Goal: Task Accomplishment & Management: Manage account settings

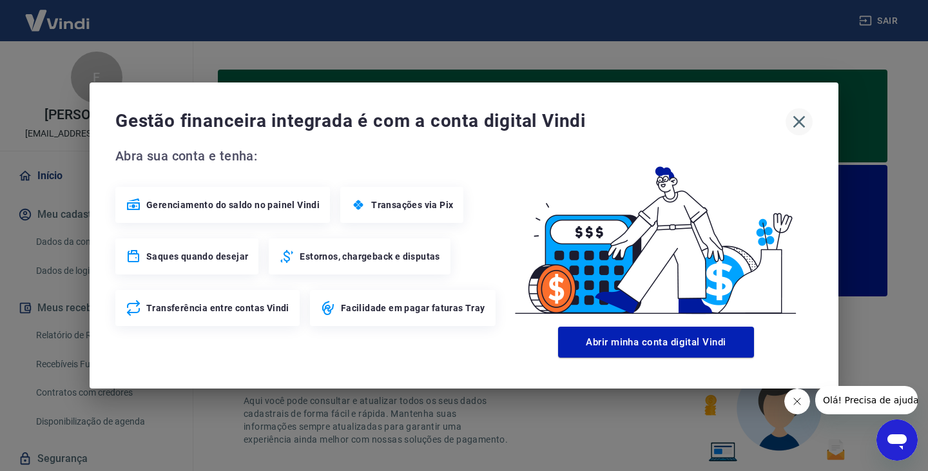
click at [790, 115] on icon "button" at bounding box center [799, 121] width 21 height 21
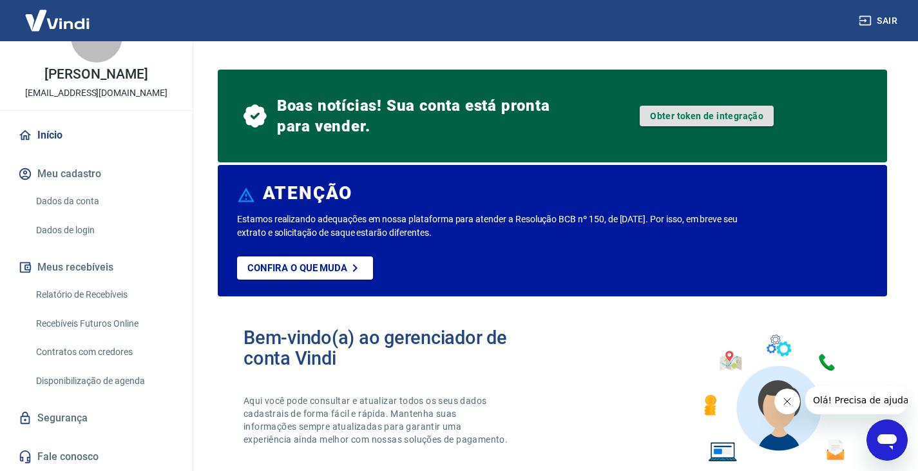
click at [661, 123] on link "Obter token de integração" at bounding box center [707, 116] width 134 height 21
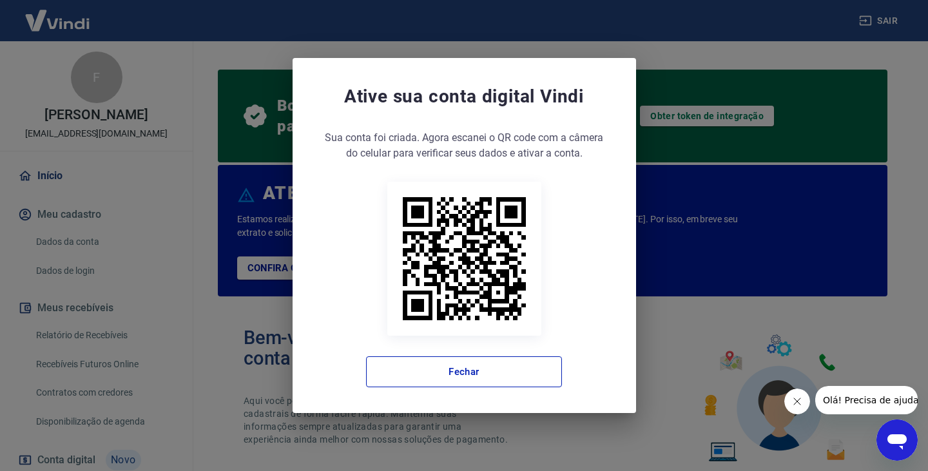
click at [53, 287] on div "Ative sua conta digital Vindi Sua conta foi criada. Agora clique no botão abaix…" at bounding box center [464, 235] width 928 height 471
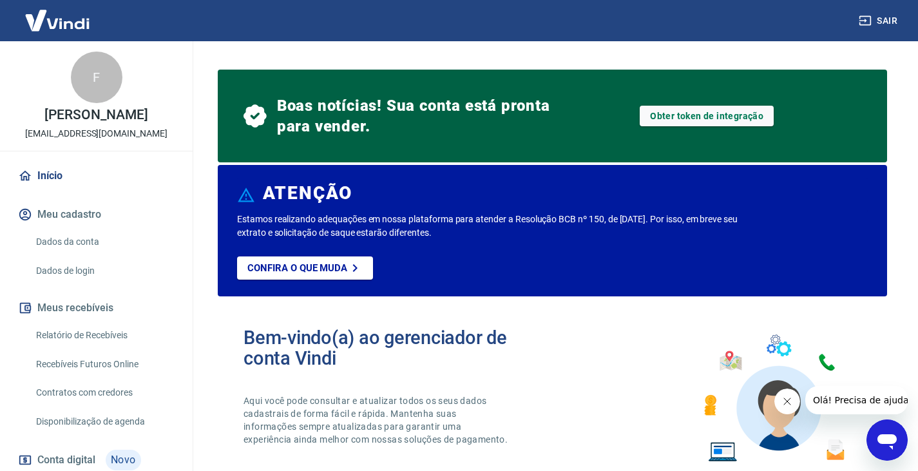
click at [68, 255] on link "Dados da conta" at bounding box center [104, 242] width 146 height 26
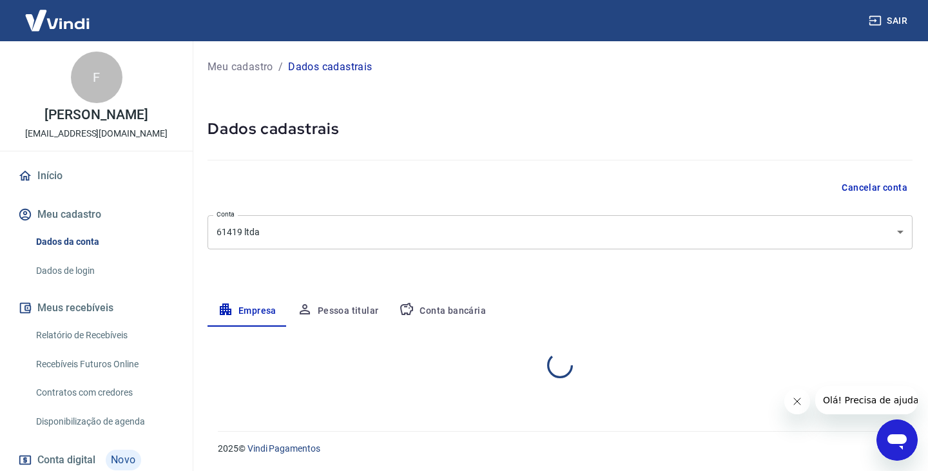
select select "DF"
select select "business"
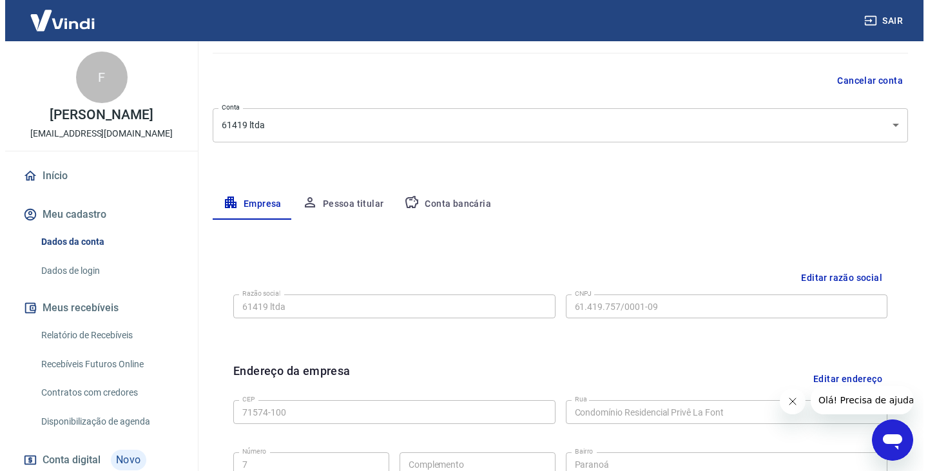
scroll to position [215, 0]
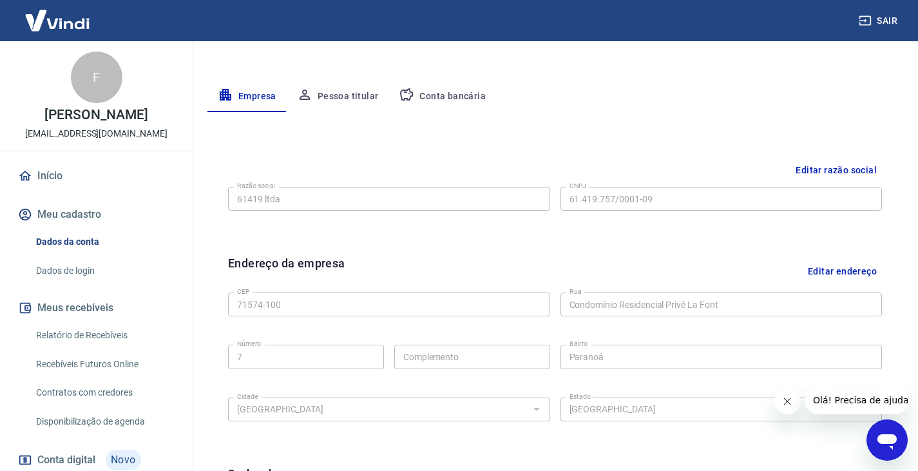
click at [72, 222] on button "Meu cadastro" at bounding box center [96, 214] width 162 height 28
click at [81, 190] on link "Início" at bounding box center [96, 176] width 162 height 28
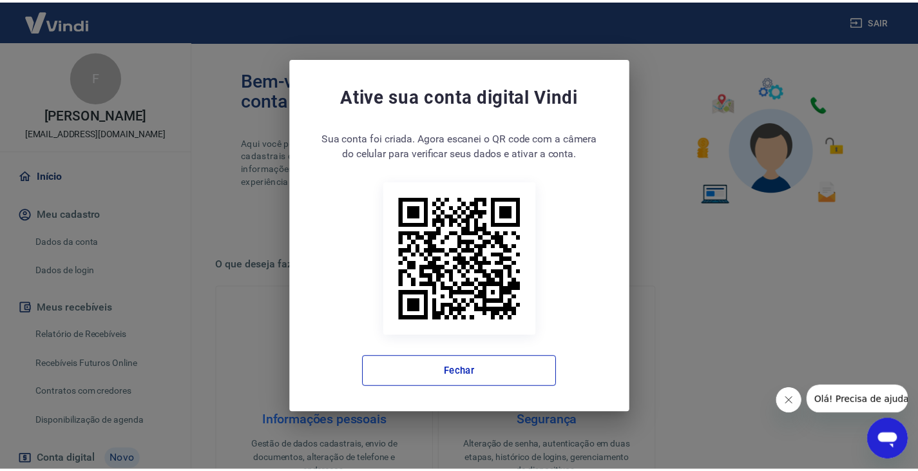
scroll to position [310, 0]
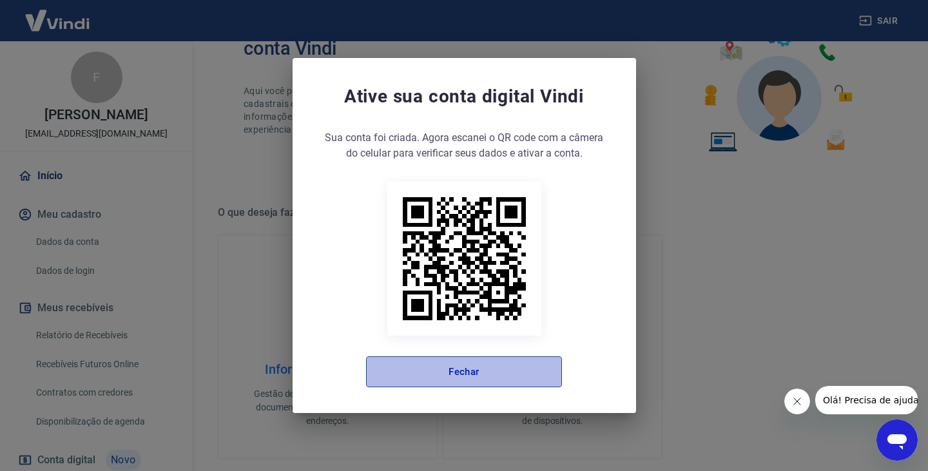
click at [415, 367] on button "Fechar" at bounding box center [464, 371] width 196 height 31
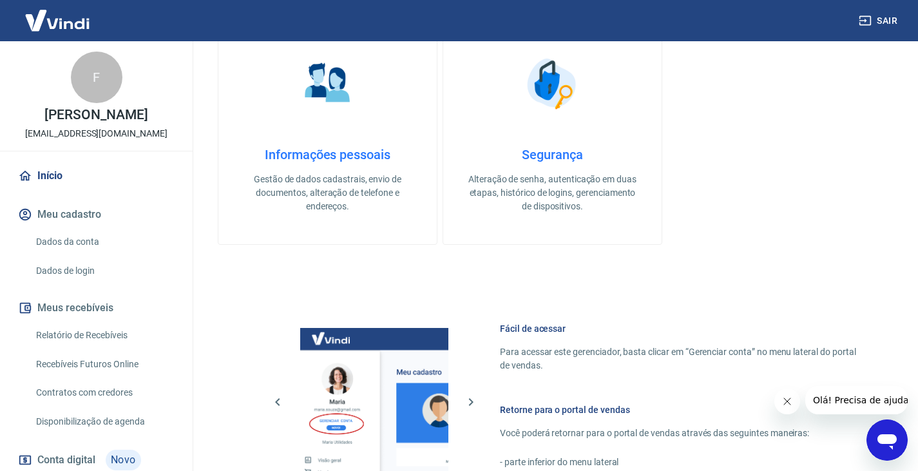
scroll to position [95, 0]
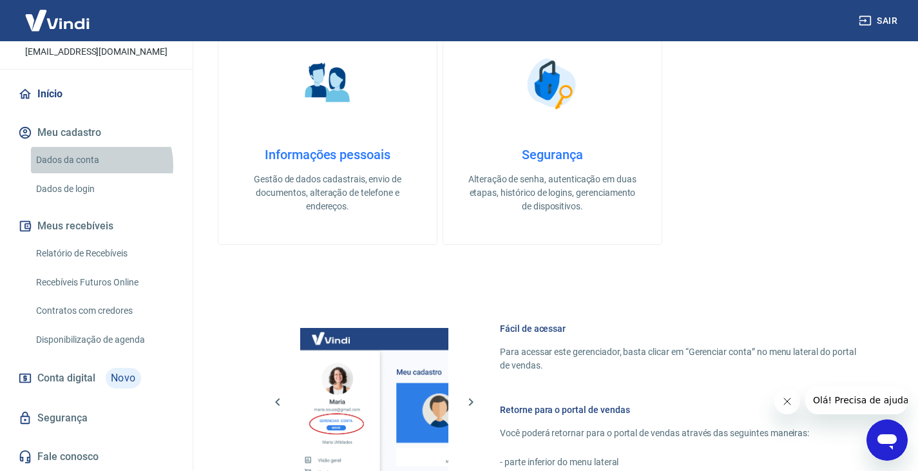
click at [101, 165] on link "Dados da conta" at bounding box center [104, 160] width 146 height 26
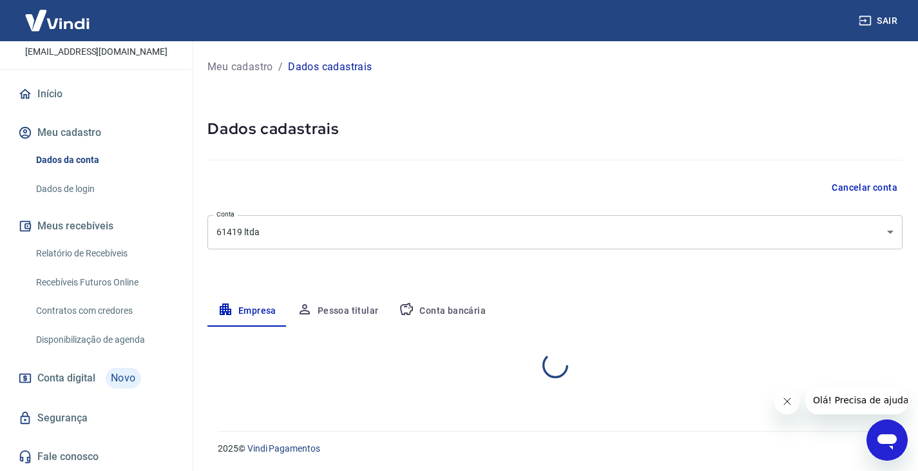
select select "DF"
select select "business"
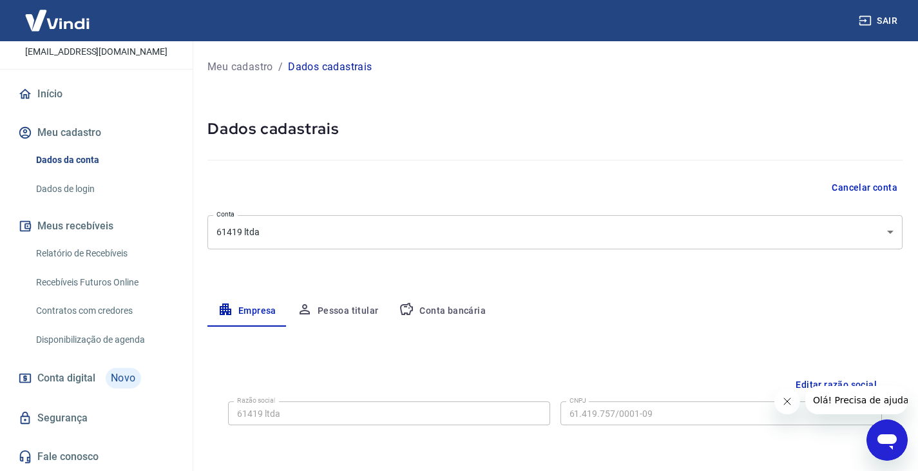
scroll to position [215, 0]
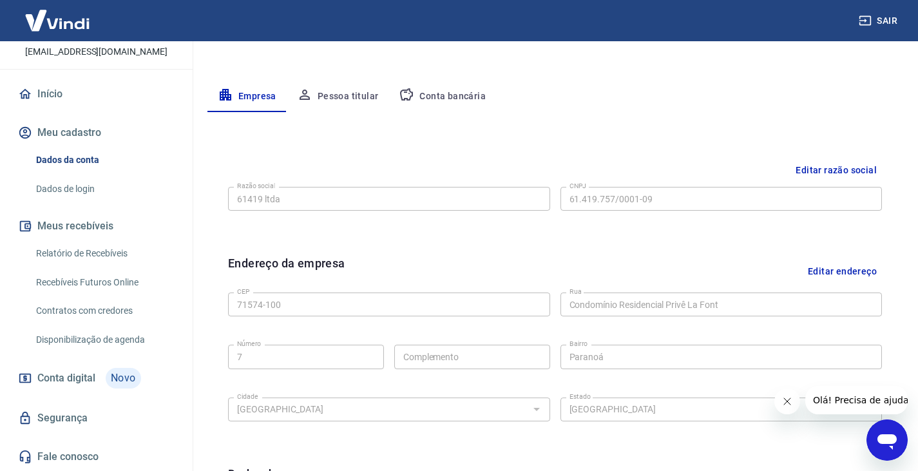
click at [324, 93] on button "Pessoa titular" at bounding box center [338, 96] width 102 height 31
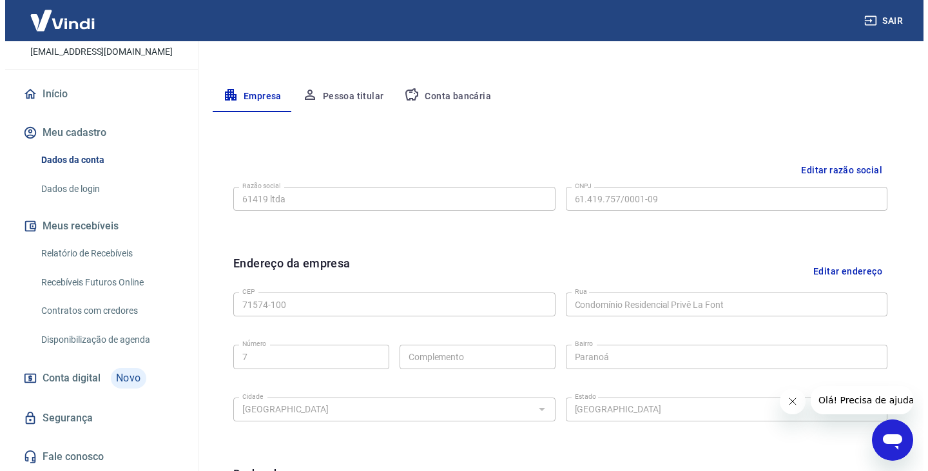
scroll to position [0, 0]
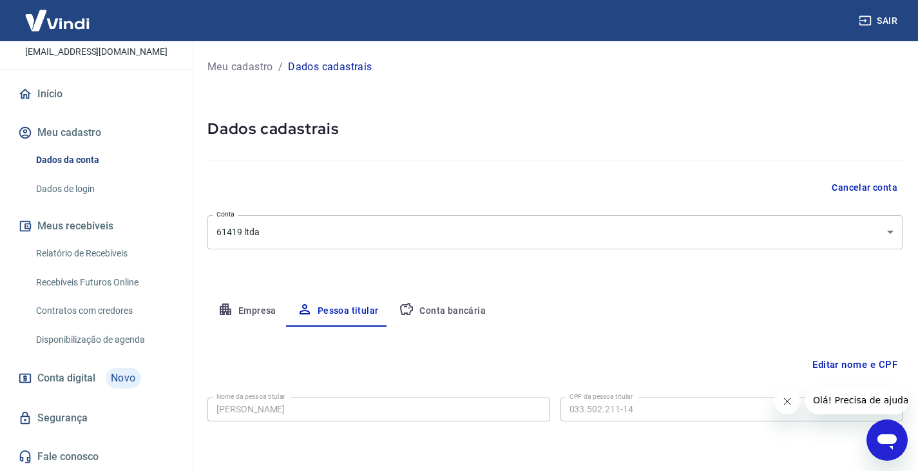
click at [438, 299] on button "Conta bancária" at bounding box center [443, 311] width 108 height 31
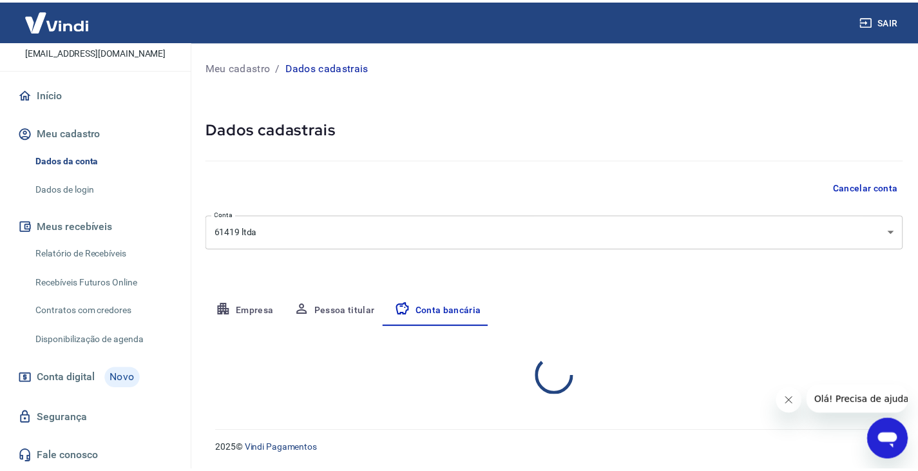
scroll to position [107, 0]
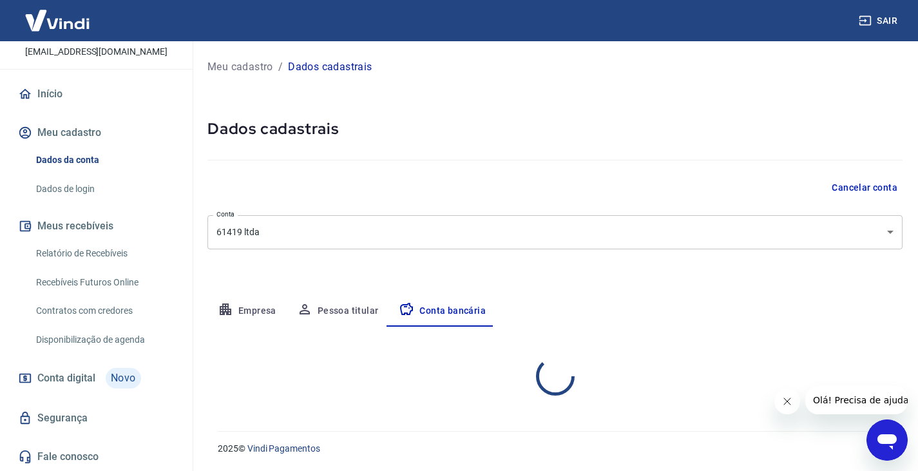
select select "1"
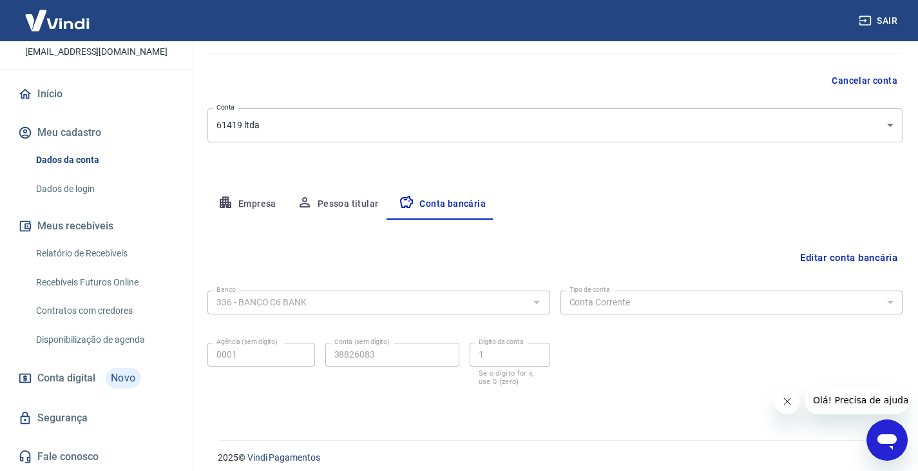
scroll to position [116, 0]
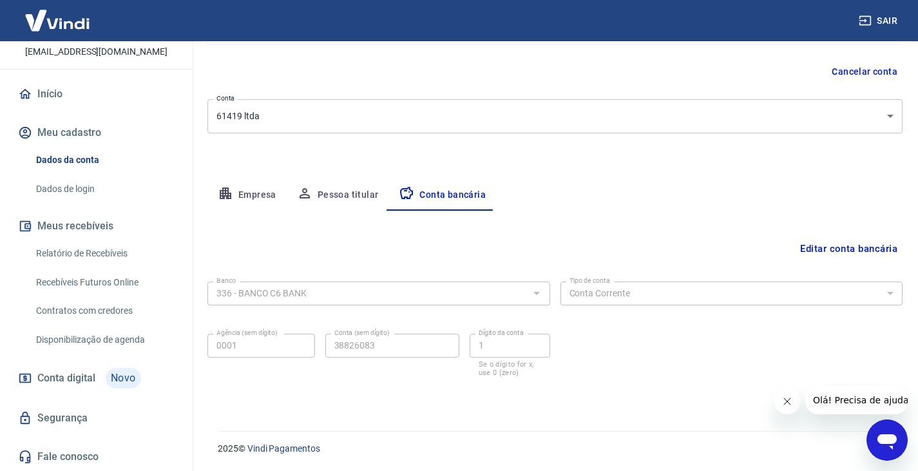
click at [97, 381] on link "Conta digital Novo" at bounding box center [96, 378] width 162 height 31
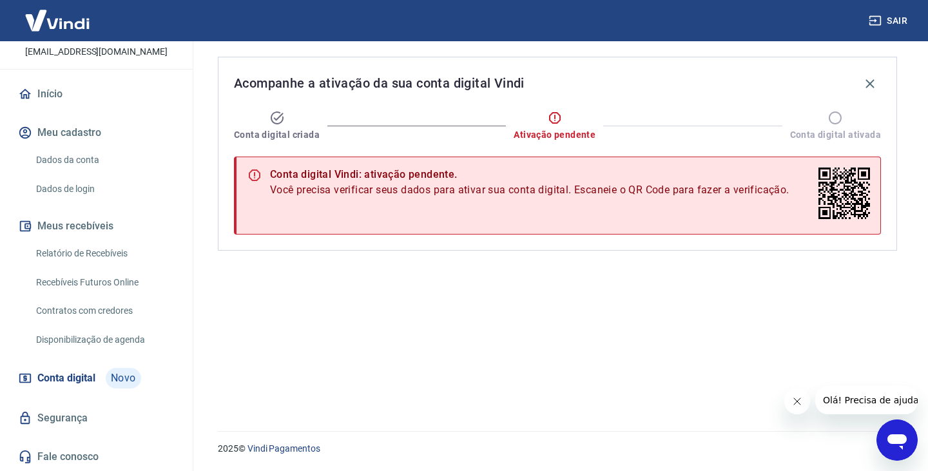
drag, startPoint x: 368, startPoint y: 163, endPoint x: 369, endPoint y: 176, distance: 13.0
click at [369, 176] on div "Conta digital Vindi: ativação pendente. Você precisa verificar seus dados para …" at bounding box center [529, 195] width 519 height 65
drag, startPoint x: 370, startPoint y: 193, endPoint x: 378, endPoint y: 184, distance: 12.8
click at [378, 184] on span "Você precisa verificar seus dados para ativar sua conta digital. Escaneie o QR …" at bounding box center [529, 189] width 519 height 15
click at [378, 181] on div "Conta digital Vindi: ativação pendente." at bounding box center [529, 174] width 519 height 15
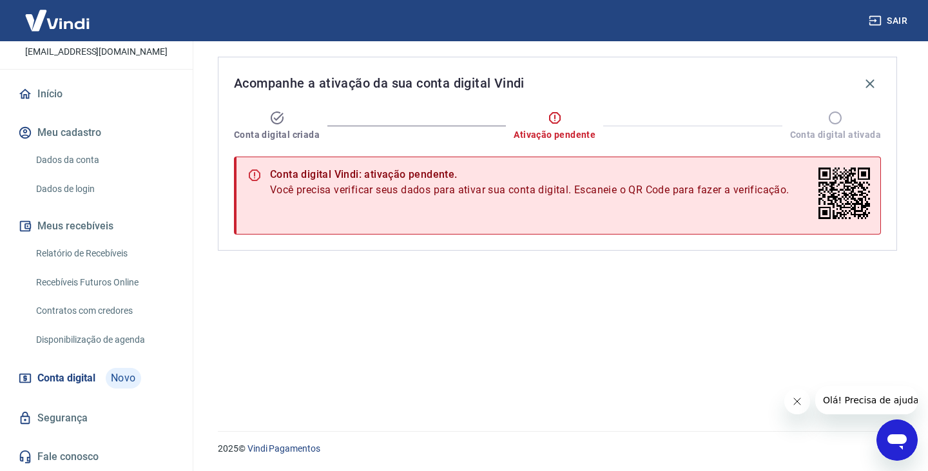
click at [132, 410] on link "Segurança" at bounding box center [96, 418] width 162 height 28
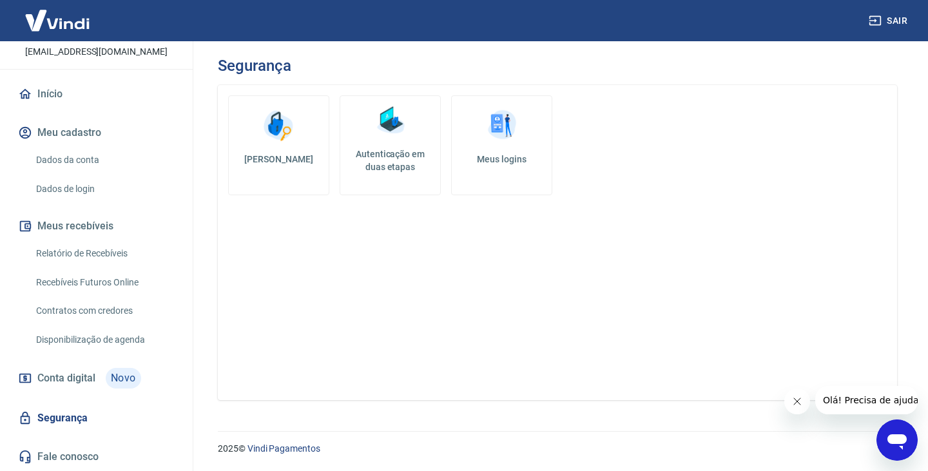
click at [114, 378] on span "Novo" at bounding box center [123, 378] width 35 height 21
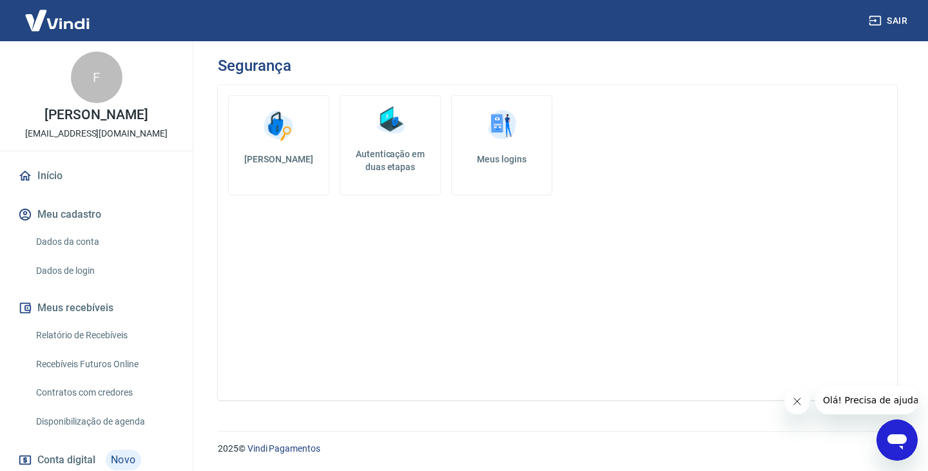
scroll to position [107, 0]
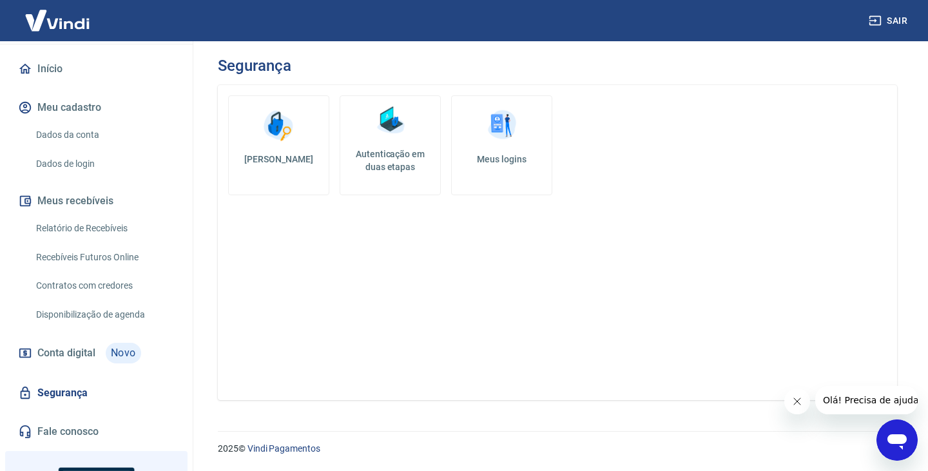
click at [142, 364] on link "Conta digital Novo" at bounding box center [96, 353] width 162 height 31
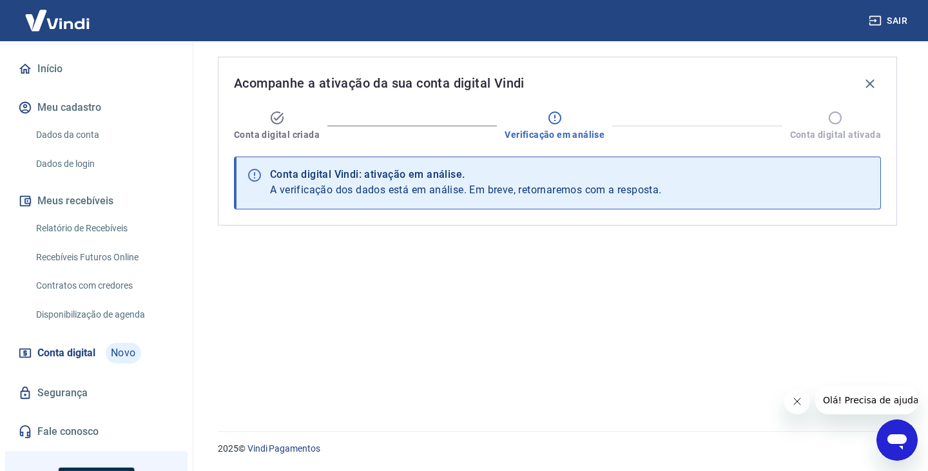
scroll to position [215, 0]
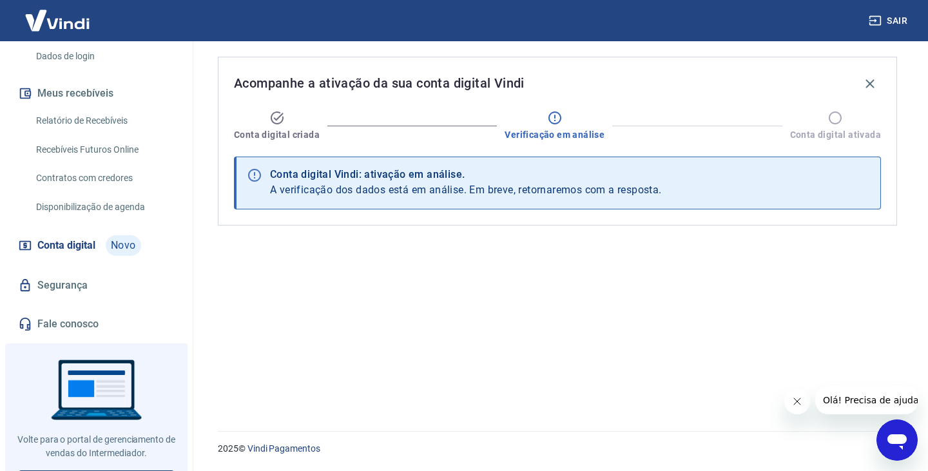
click at [95, 300] on link "Segurança" at bounding box center [96, 285] width 162 height 28
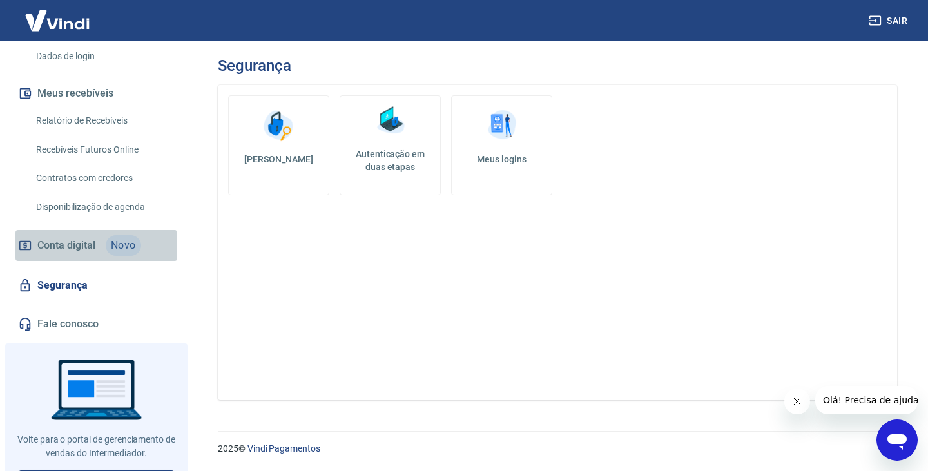
click at [95, 261] on link "Conta digital Novo" at bounding box center [96, 245] width 162 height 31
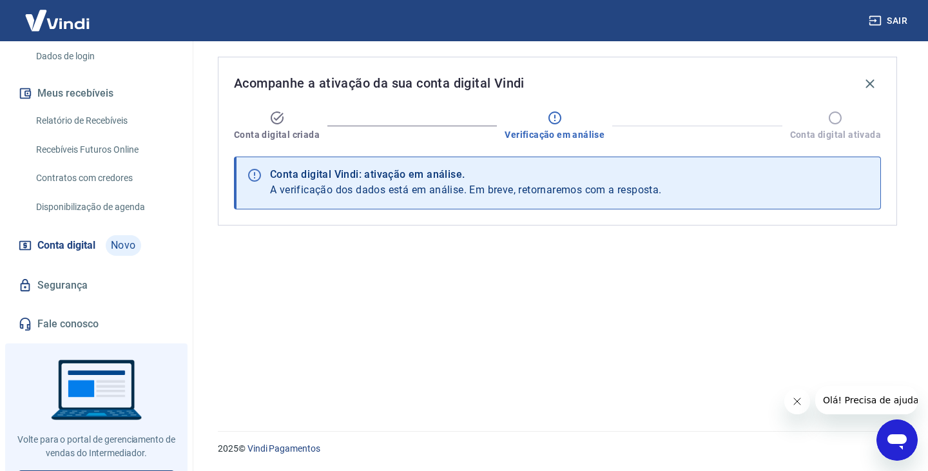
click at [111, 220] on link "Disponibilização de agenda" at bounding box center [104, 207] width 146 height 26
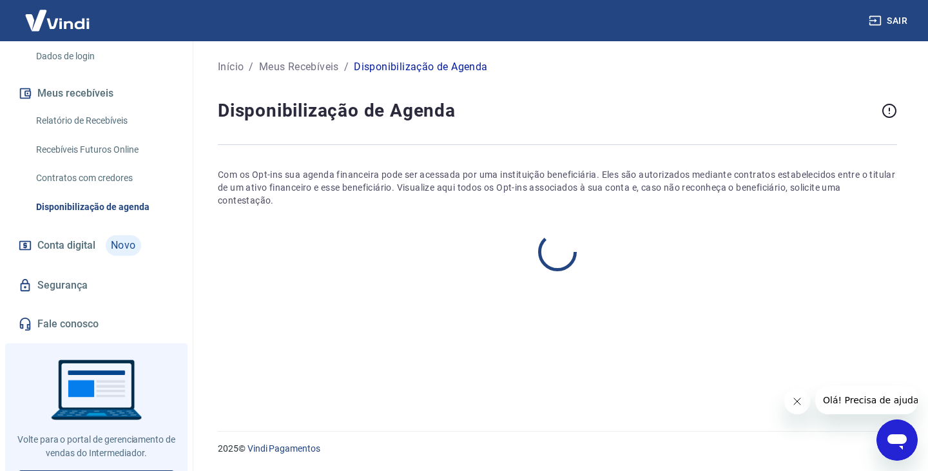
click at [116, 191] on link "Contratos com credores" at bounding box center [104, 178] width 146 height 26
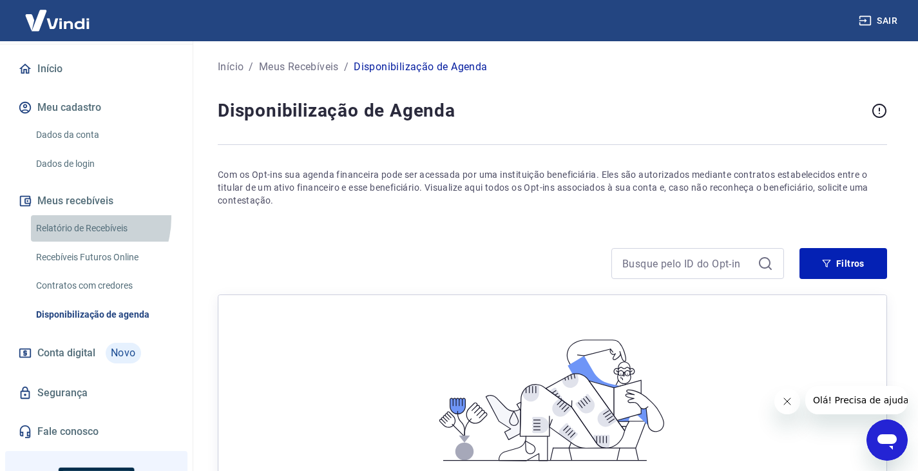
click at [74, 231] on link "Relatório de Recebíveis" at bounding box center [104, 228] width 146 height 26
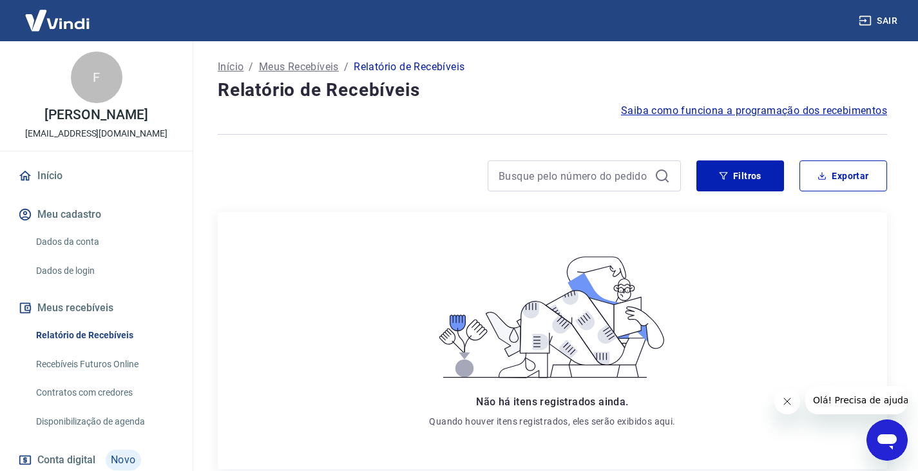
click at [75, 94] on div "F" at bounding box center [97, 78] width 52 height 52
click at [44, 190] on link "Início" at bounding box center [96, 176] width 162 height 28
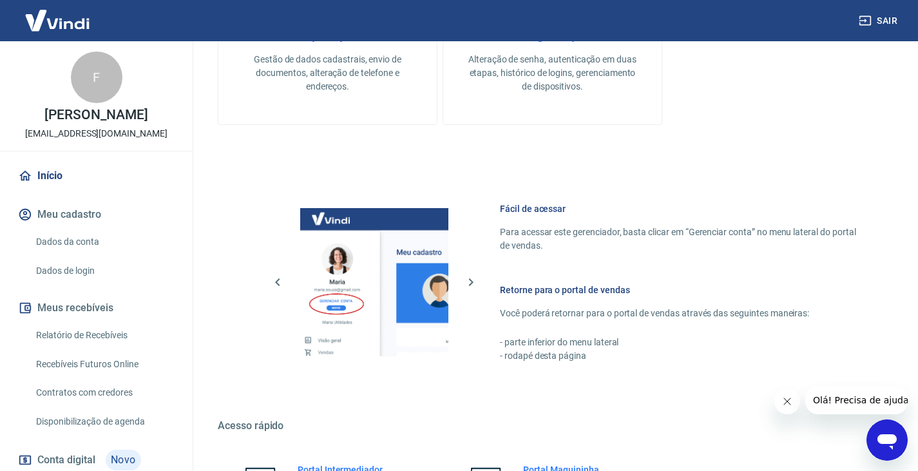
scroll to position [788, 0]
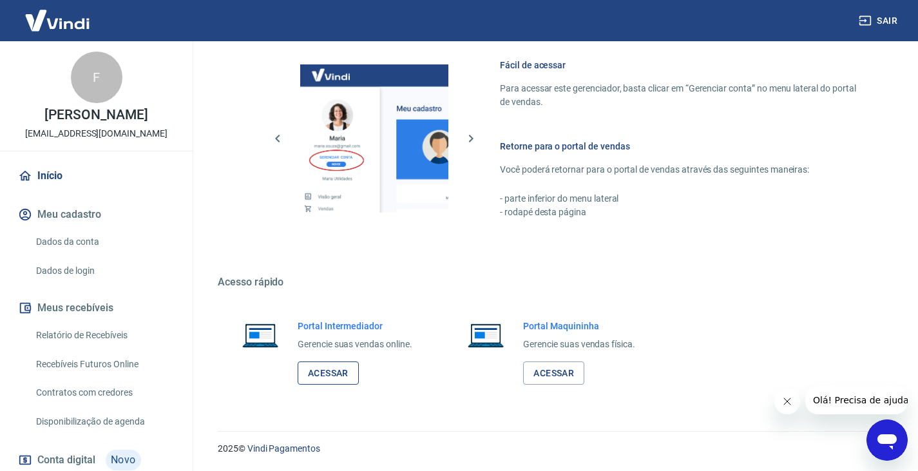
click at [349, 380] on link "Acessar" at bounding box center [328, 374] width 61 height 24
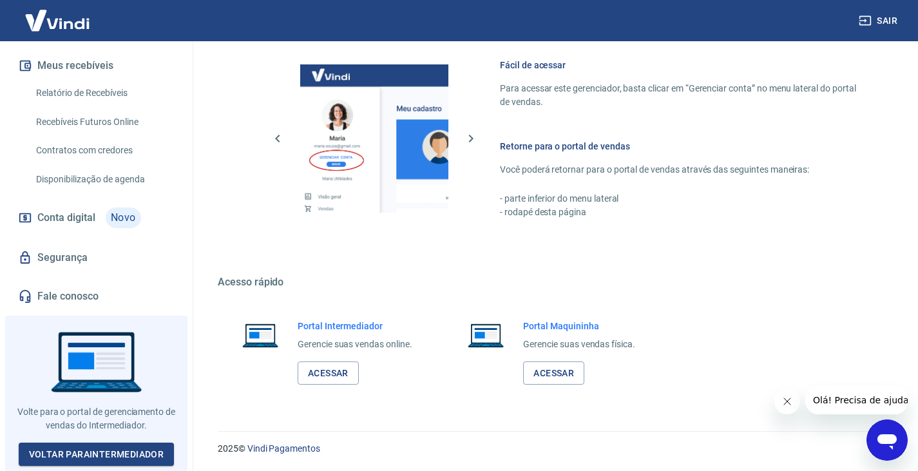
click at [77, 467] on div at bounding box center [96, 393] width 182 height 155
click at [79, 461] on link "Voltar para Intermediador" at bounding box center [97, 455] width 156 height 24
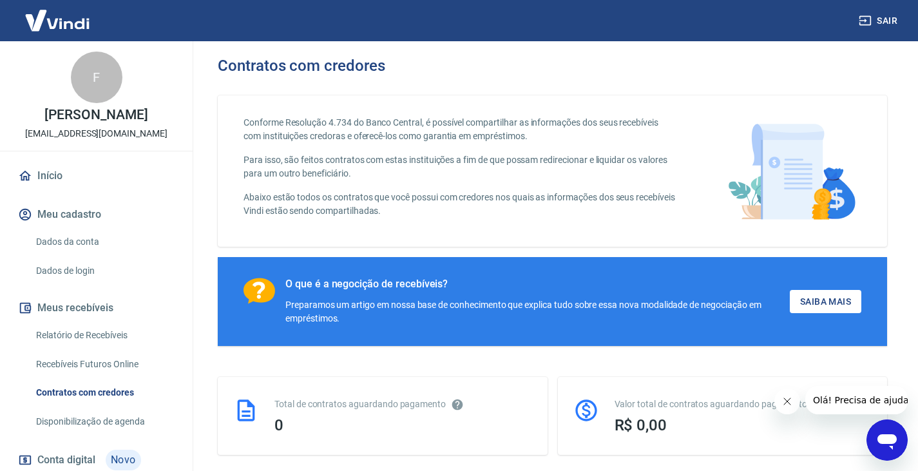
scroll to position [107, 0]
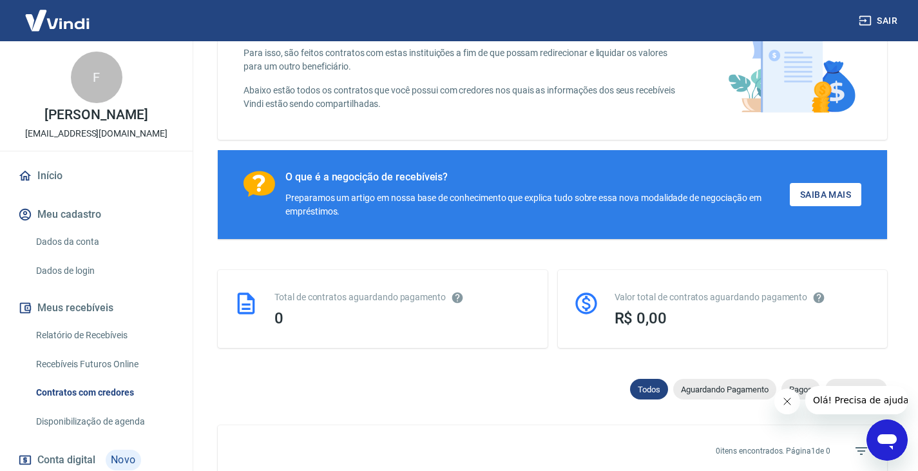
click at [66, 255] on link "Dados da conta" at bounding box center [104, 242] width 146 height 26
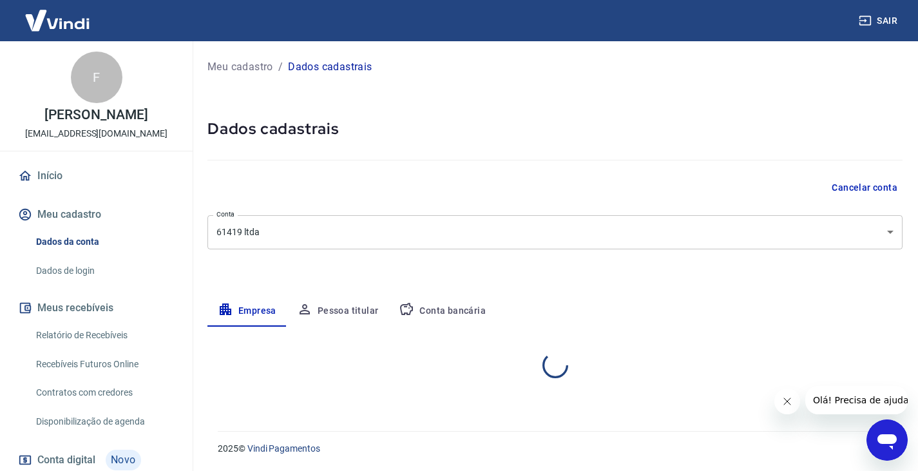
select select "DF"
select select "business"
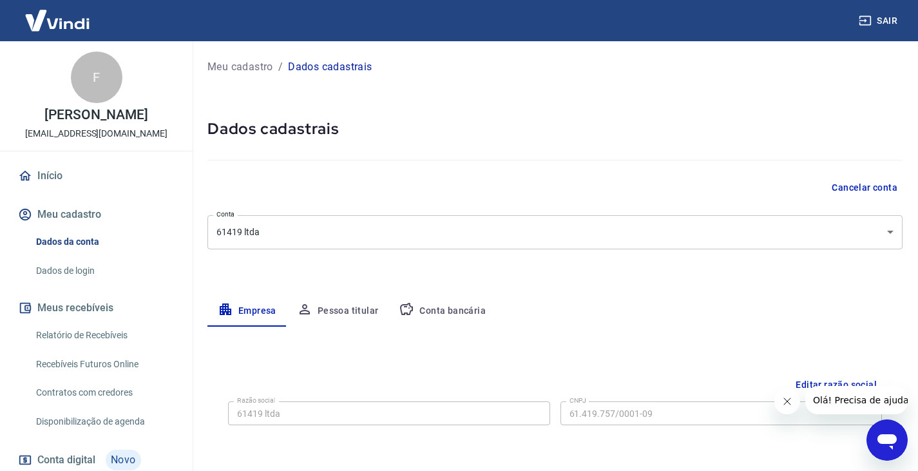
click at [111, 278] on link "Dados de login" at bounding box center [104, 271] width 146 height 26
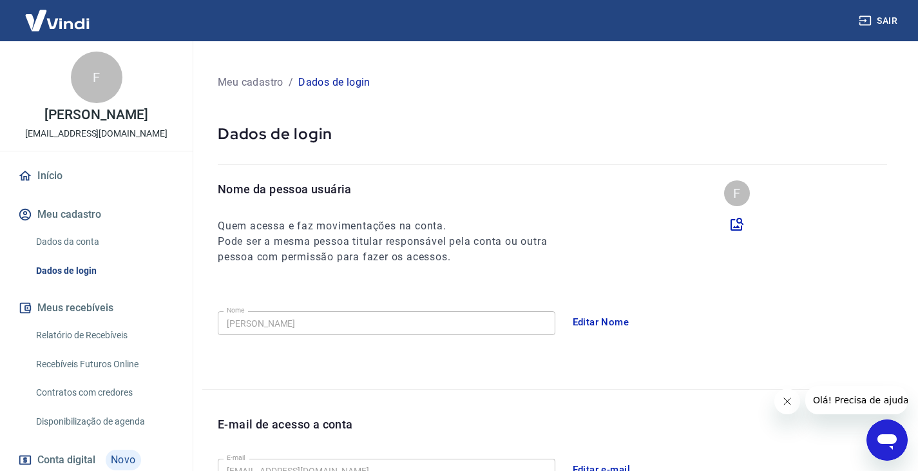
click at [120, 255] on link "Dados da conta" at bounding box center [104, 242] width 146 height 26
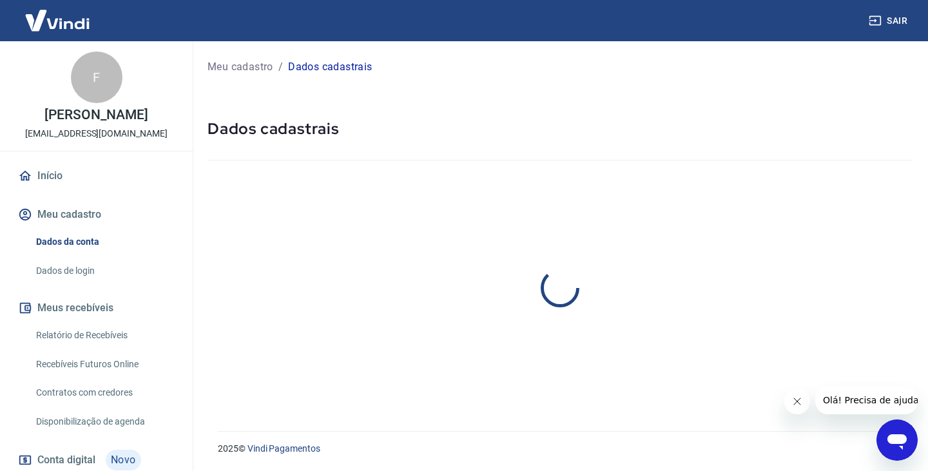
select select "DF"
select select "business"
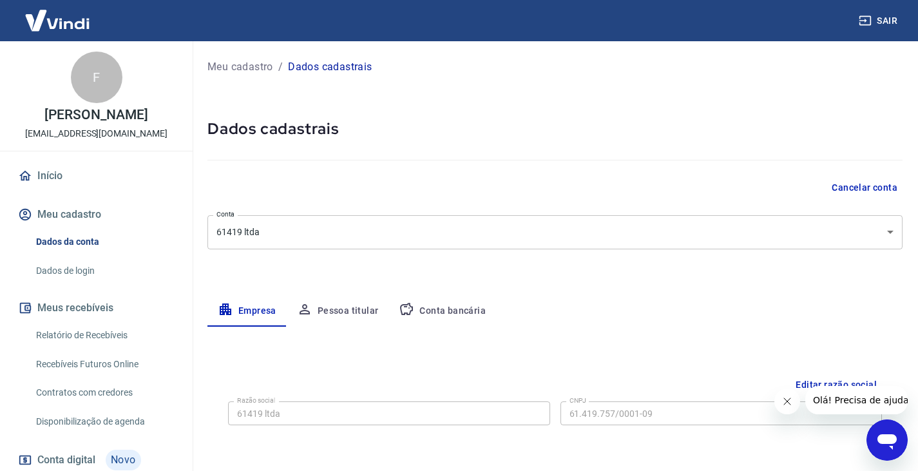
click at [288, 241] on body "Sair F FELIPE AUGUSTO NEVES OLIVEIRA DE CARVALHO [EMAIL_ADDRESS][DOMAIN_NAME] I…" at bounding box center [459, 235] width 918 height 471
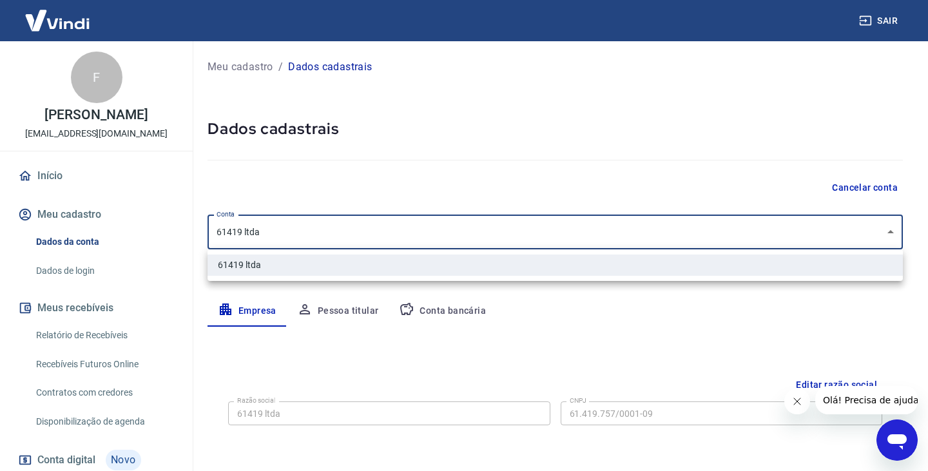
click at [291, 188] on div at bounding box center [464, 235] width 928 height 471
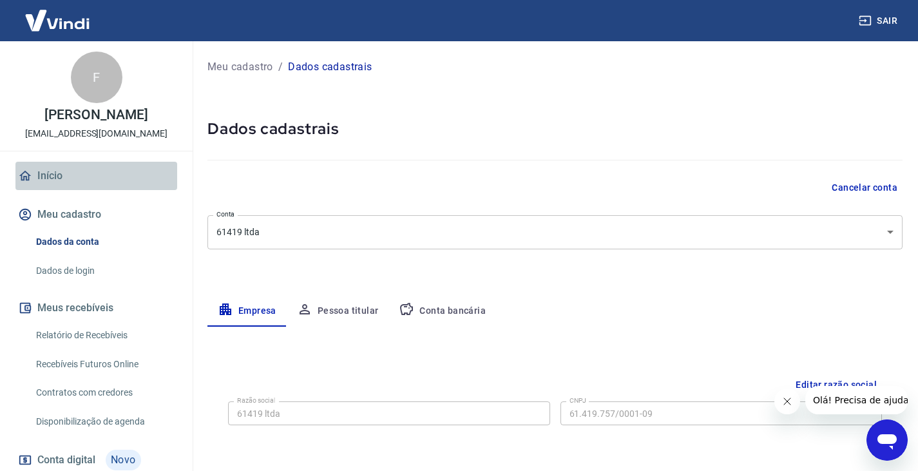
click at [105, 190] on link "Início" at bounding box center [96, 176] width 162 height 28
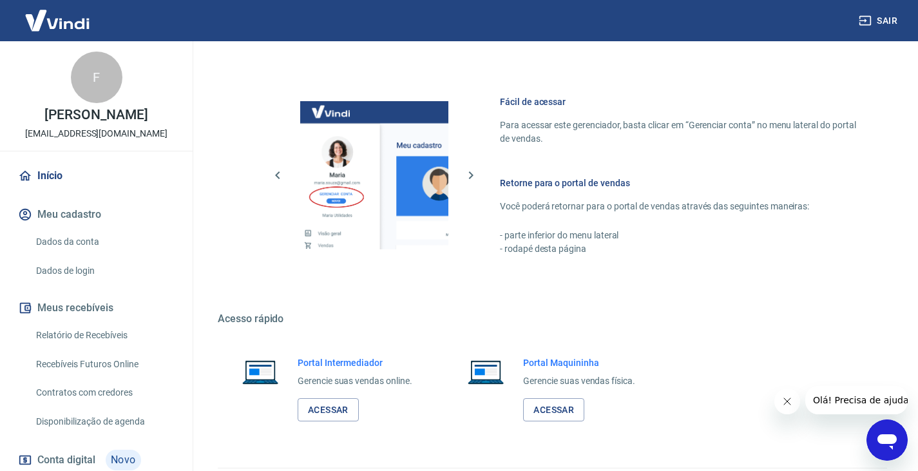
scroll to position [788, 0]
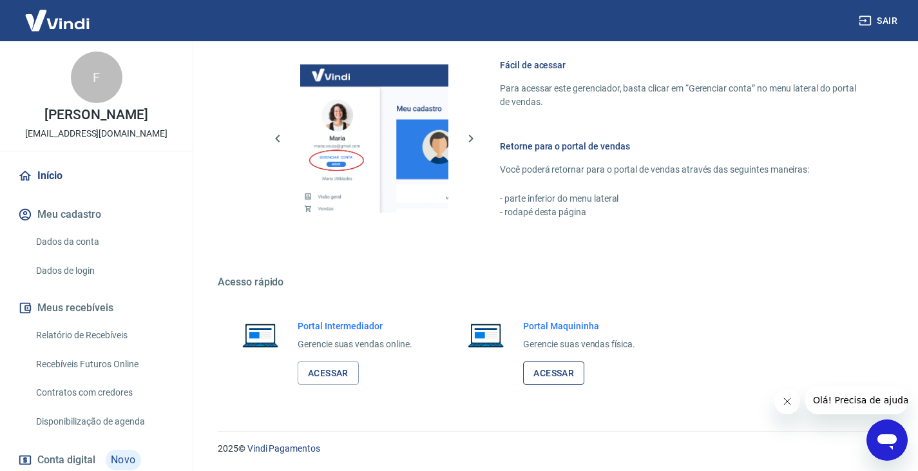
click at [556, 366] on link "Acessar" at bounding box center [553, 374] width 61 height 24
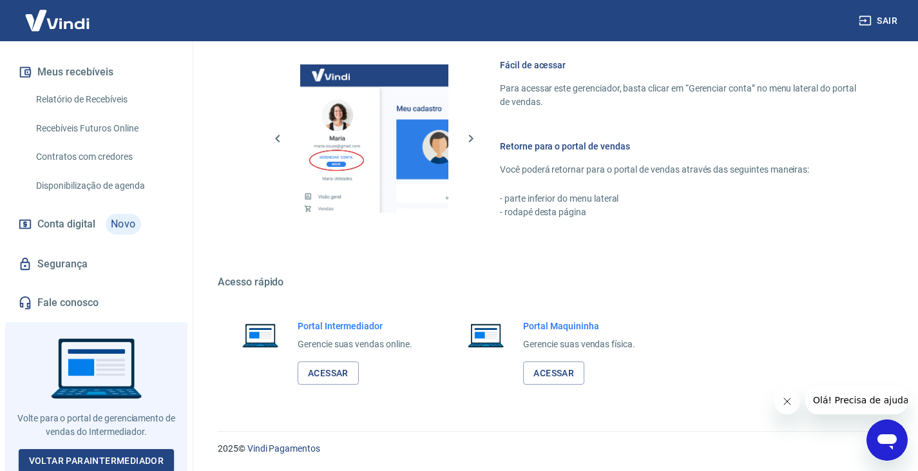
scroll to position [251, 0]
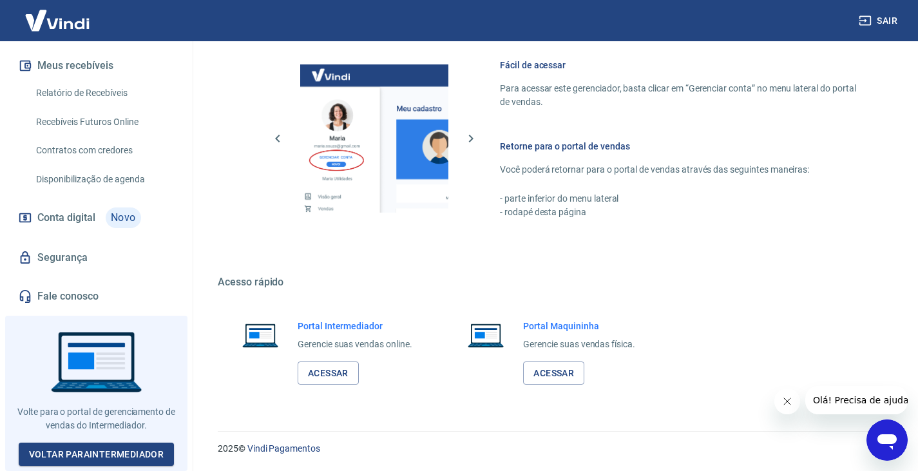
click at [63, 266] on link "Segurança" at bounding box center [96, 258] width 162 height 28
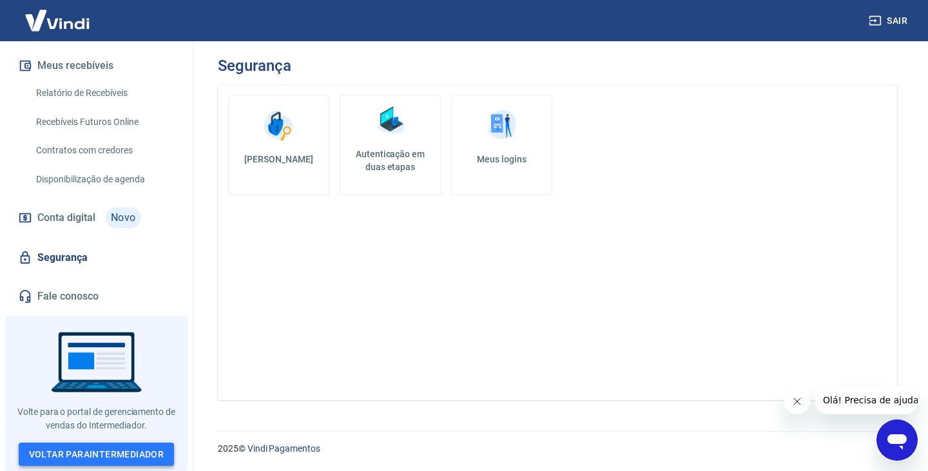
click at [119, 458] on link "Voltar para Intermediador" at bounding box center [97, 455] width 156 height 24
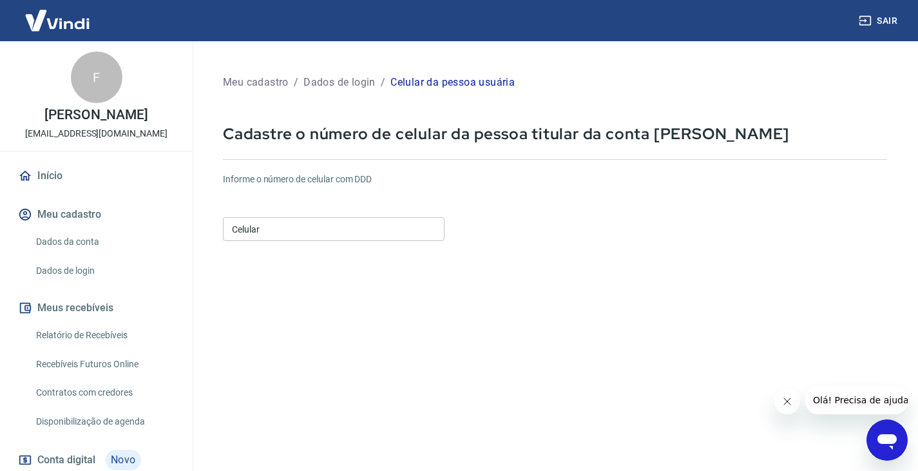
click at [378, 237] on input "Celular" at bounding box center [334, 229] width 222 height 24
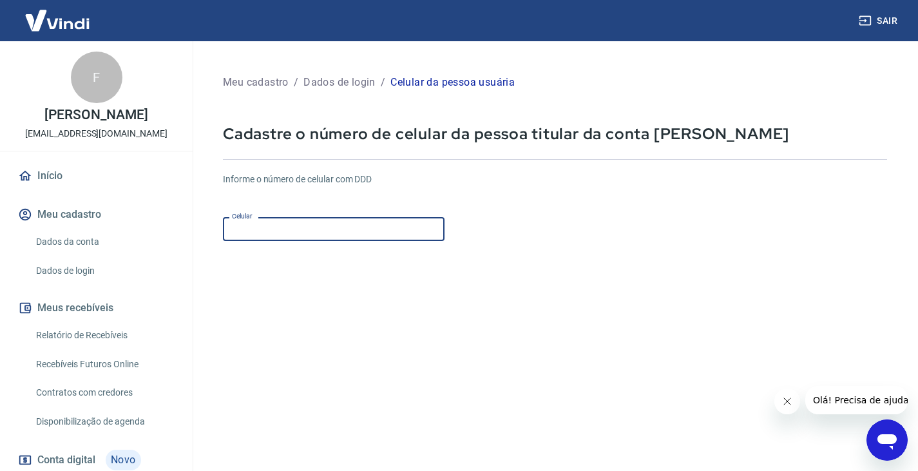
type input "(61) 99316-6085"
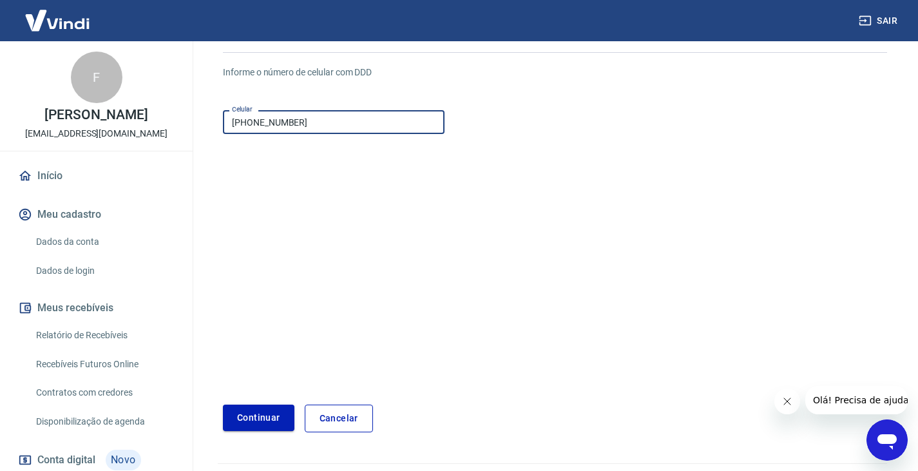
click at [271, 421] on button "Continuar" at bounding box center [259, 418] width 72 height 26
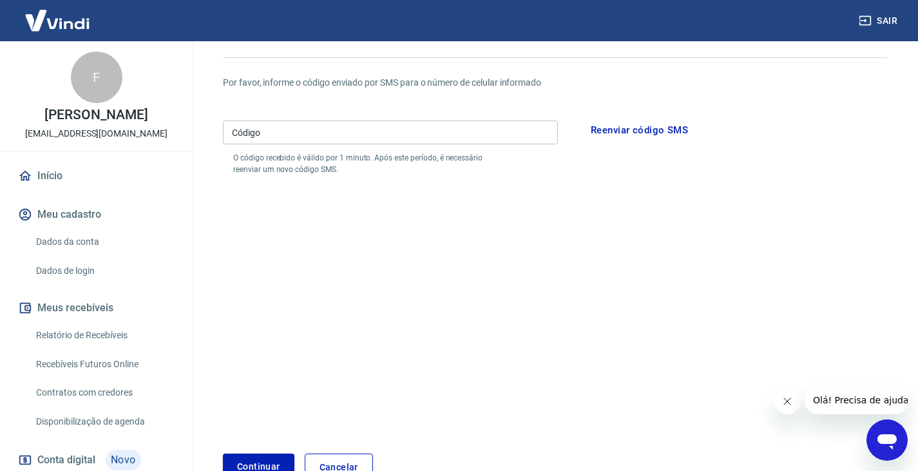
click at [251, 131] on input "Código" at bounding box center [390, 133] width 335 height 24
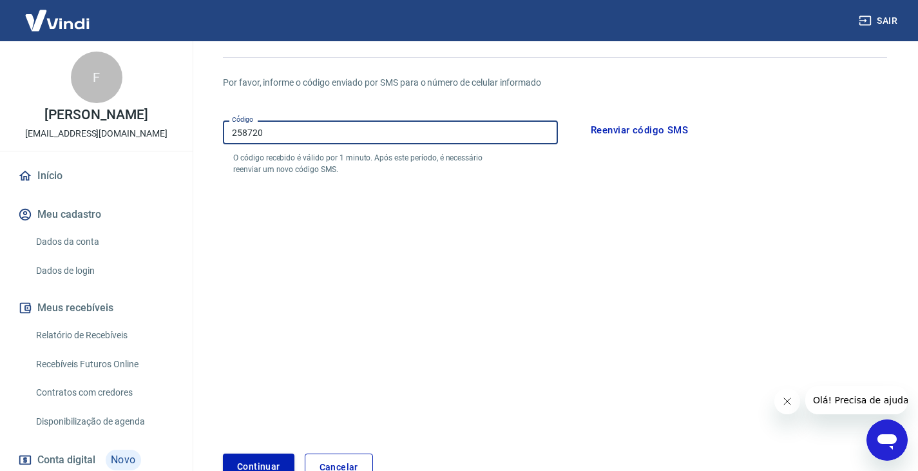
type input "258720"
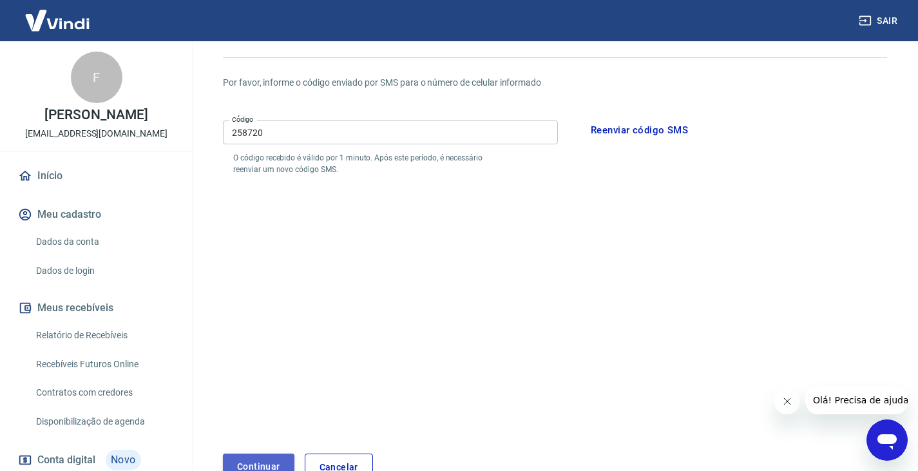
click at [233, 459] on button "Continuar" at bounding box center [259, 467] width 72 height 26
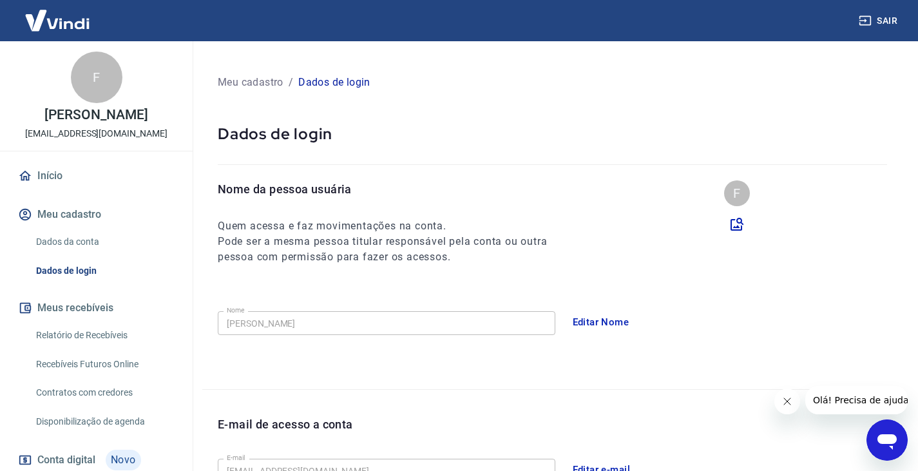
click at [63, 190] on link "Início" at bounding box center [96, 176] width 162 height 28
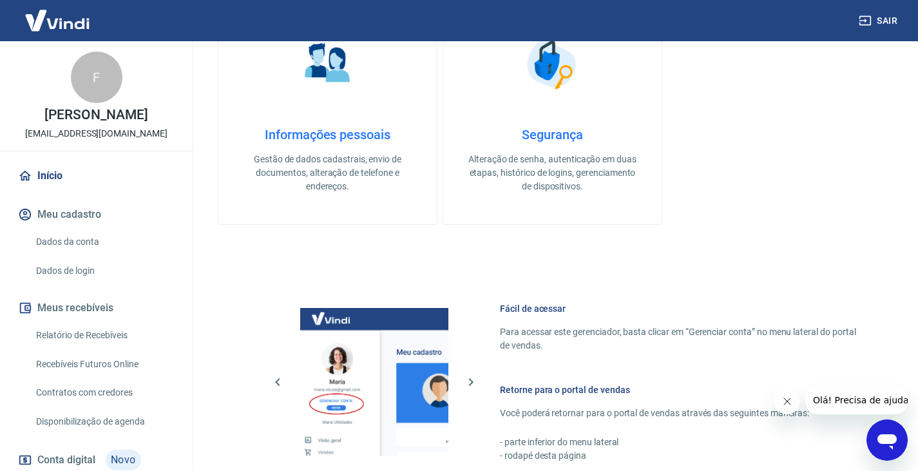
scroll to position [95, 0]
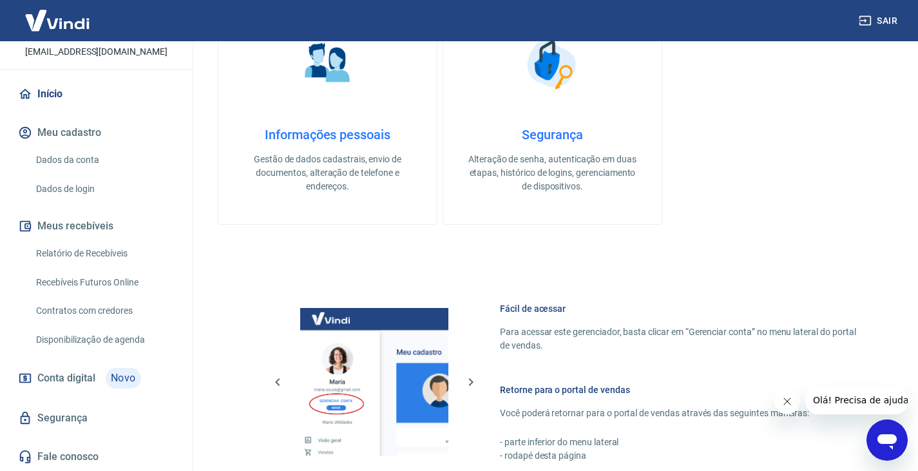
click at [68, 373] on span "Conta digital" at bounding box center [66, 378] width 58 height 18
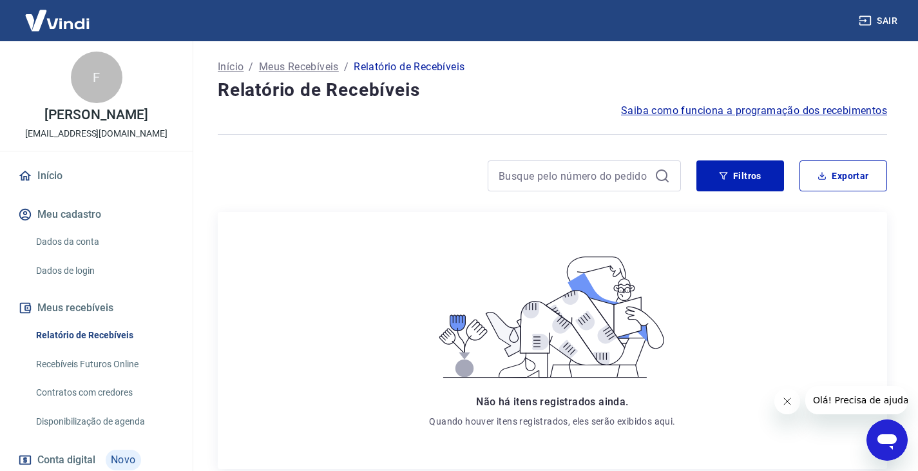
scroll to position [95, 0]
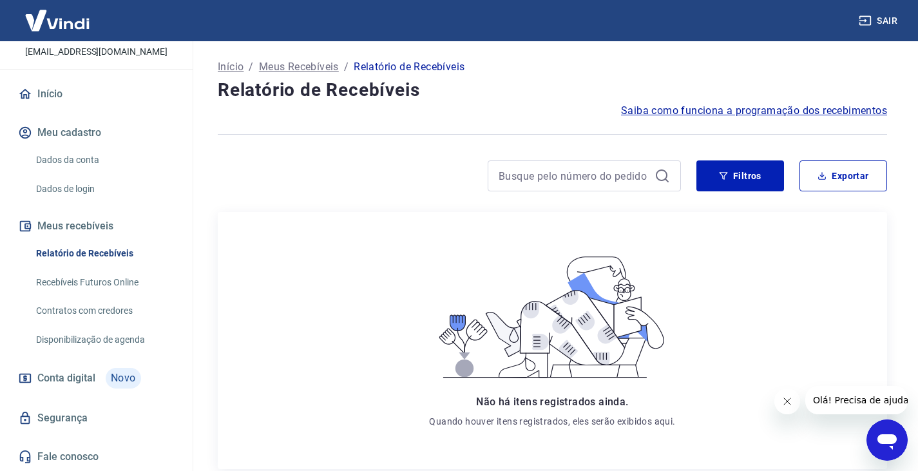
click at [84, 378] on span "Conta digital" at bounding box center [66, 378] width 58 height 18
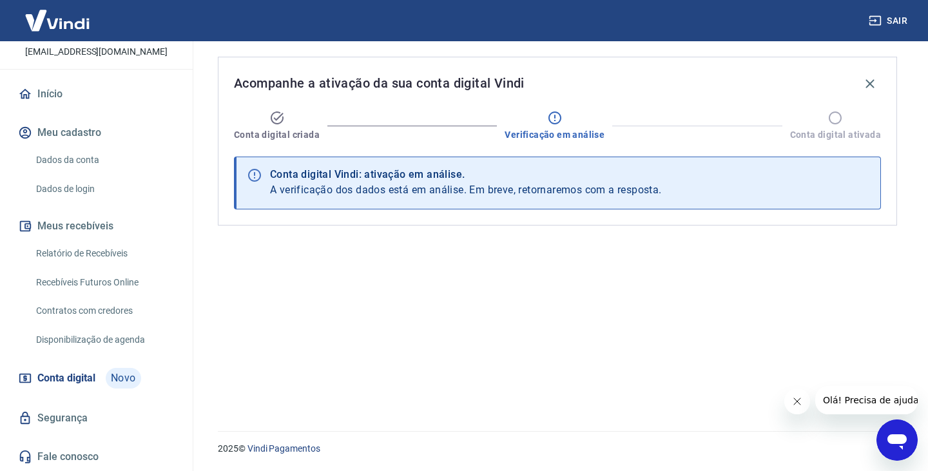
click at [97, 138] on button "Meu cadastro" at bounding box center [96, 133] width 162 height 28
click at [84, 164] on link "Dados da conta" at bounding box center [104, 160] width 146 height 26
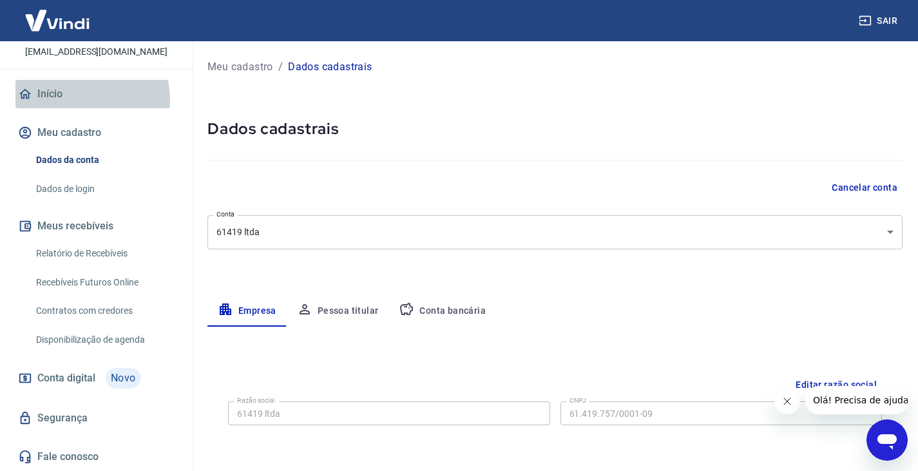
click at [77, 99] on link "Início" at bounding box center [96, 94] width 162 height 28
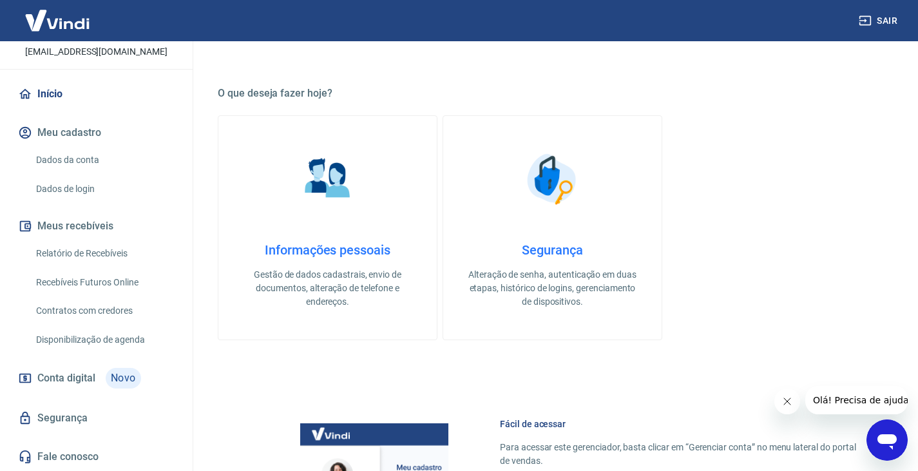
scroll to position [751, 0]
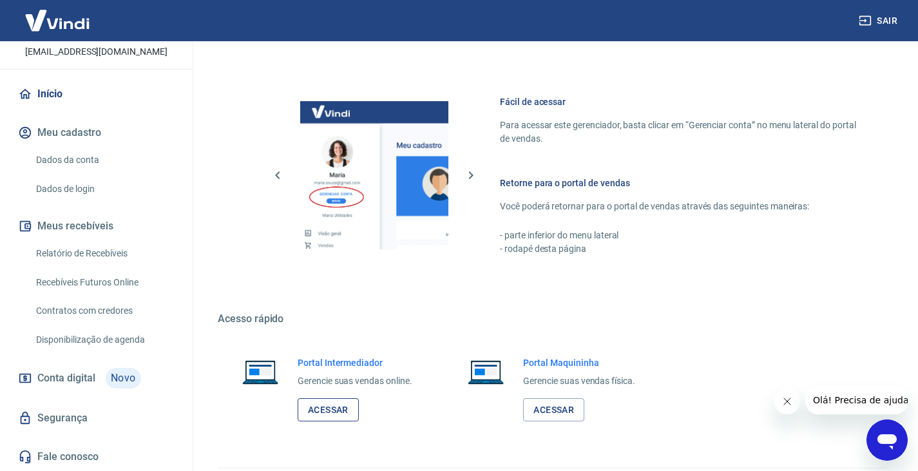
click at [349, 404] on link "Acessar" at bounding box center [328, 410] width 61 height 24
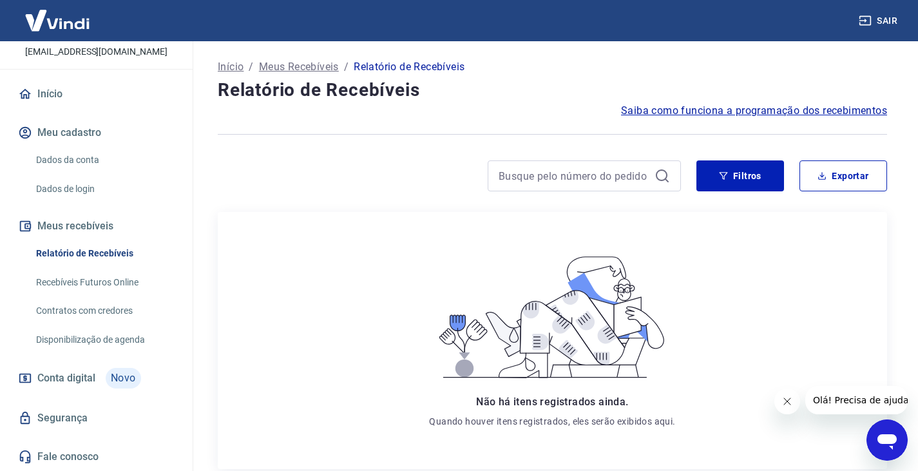
scroll to position [95, 0]
click at [110, 276] on link "Recebíveis Futuros Online" at bounding box center [104, 282] width 146 height 26
